Goal: Navigation & Orientation: Go to known website

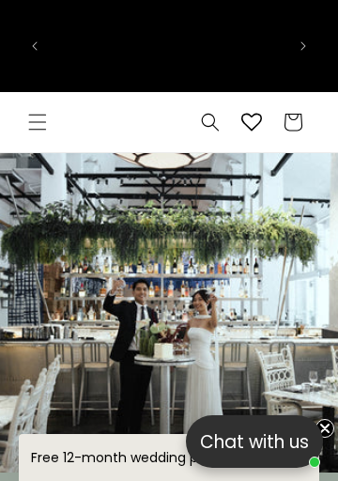
scroll to position [0, 462]
